Goal: Transaction & Acquisition: Purchase product/service

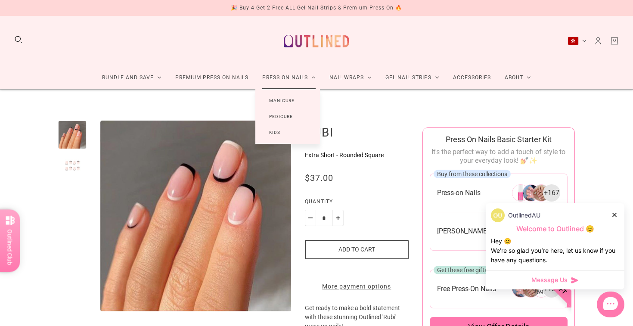
click at [289, 77] on link "Press On Nails" at bounding box center [288, 77] width 67 height 23
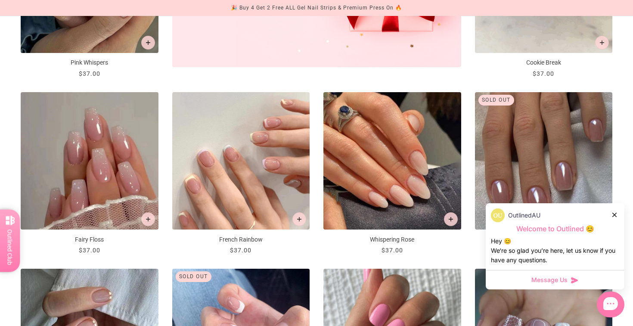
scroll to position [442, 0]
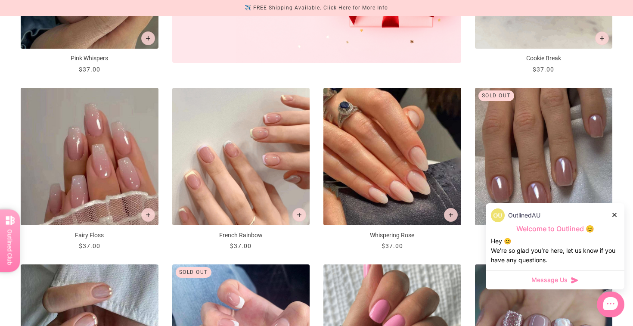
click at [278, 180] on img "French Rainbow" at bounding box center [241, 157] width 138 height 138
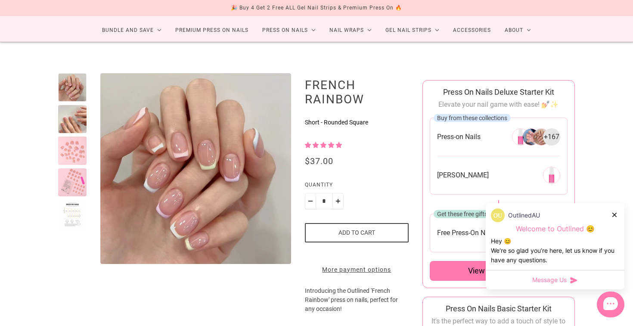
scroll to position [50, 0]
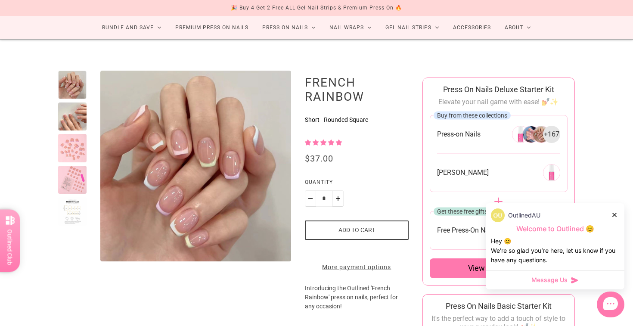
click at [68, 145] on div at bounding box center [72, 148] width 28 height 28
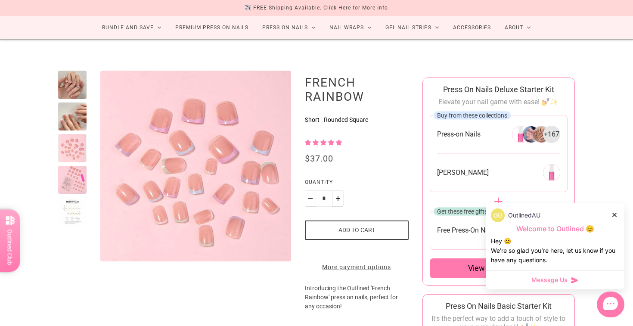
click at [67, 183] on div at bounding box center [72, 180] width 28 height 28
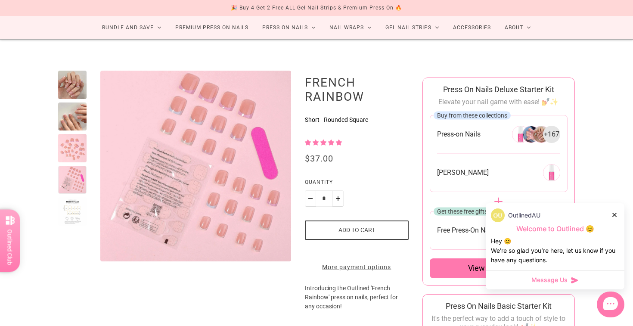
click at [68, 215] on div at bounding box center [72, 211] width 28 height 28
